Goal: Ask a question

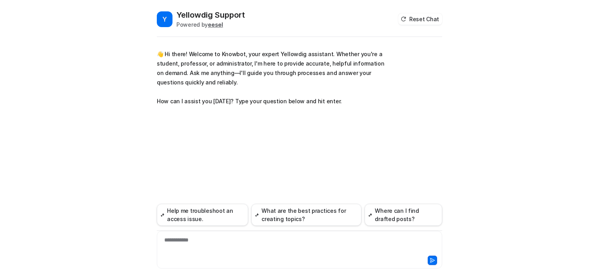
click at [214, 257] on div at bounding box center [299, 259] width 281 height 11
click at [216, 251] on div at bounding box center [299, 245] width 281 height 18
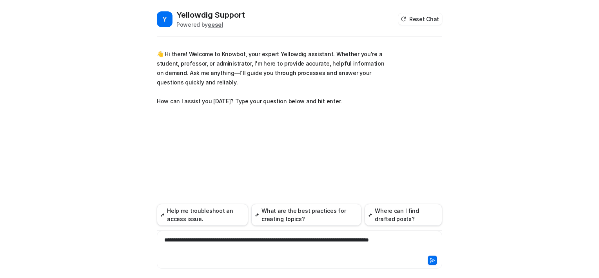
click at [427, 238] on div "**********" at bounding box center [299, 245] width 281 height 18
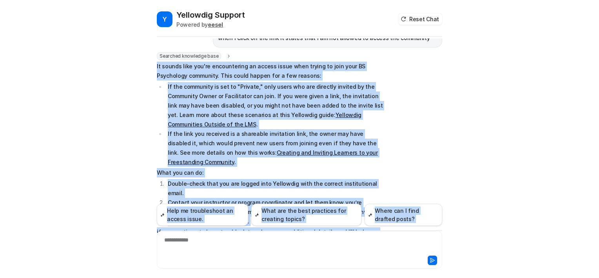
scroll to position [130, 0]
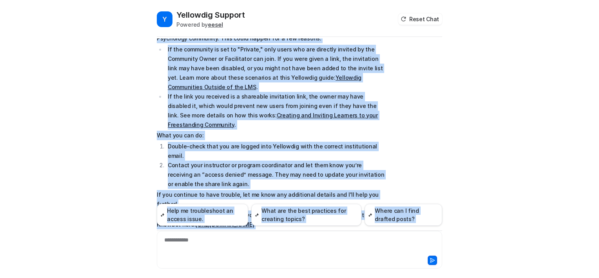
drag, startPoint x: 152, startPoint y: 107, endPoint x: 411, endPoint y: 246, distance: 293.8
click at [411, 246] on div "Y Yellowdig Support Powered by eesel Reset Chat 👋 Hi there! Welcome to Knowbot,…" at bounding box center [300, 143] width 298 height 268
